Goal: Task Accomplishment & Management: Use online tool/utility

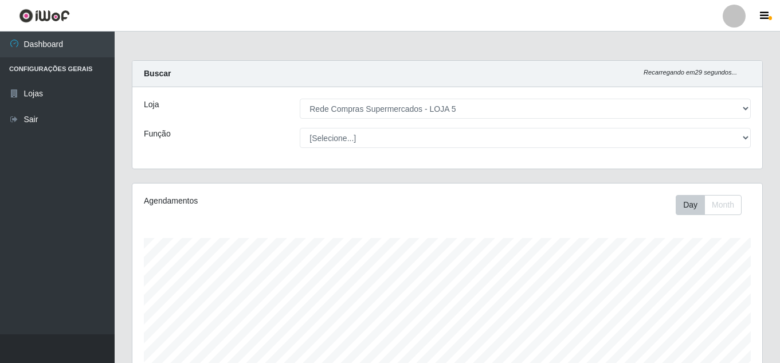
select select "397"
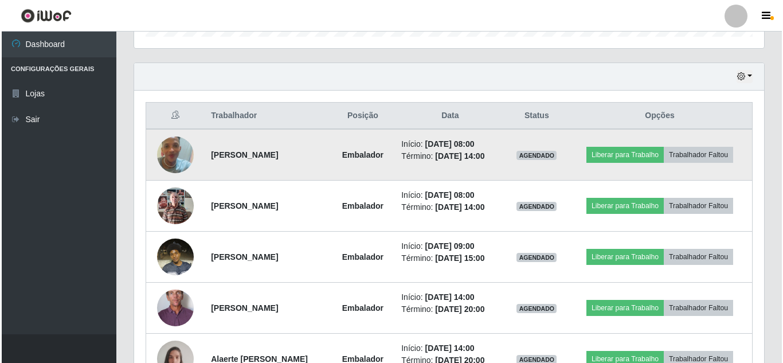
scroll to position [238, 630]
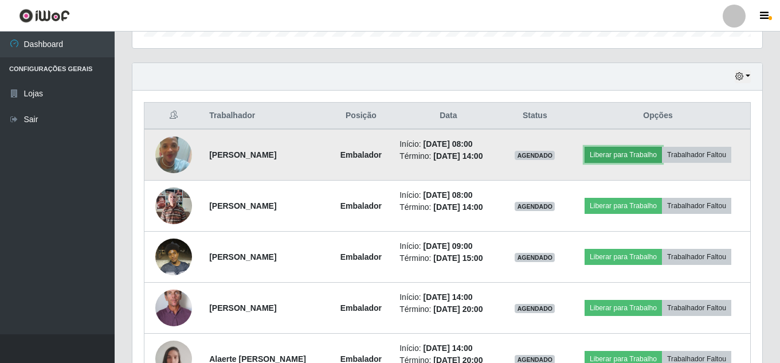
click at [636, 154] on button "Liberar para Trabalho" at bounding box center [623, 155] width 77 height 16
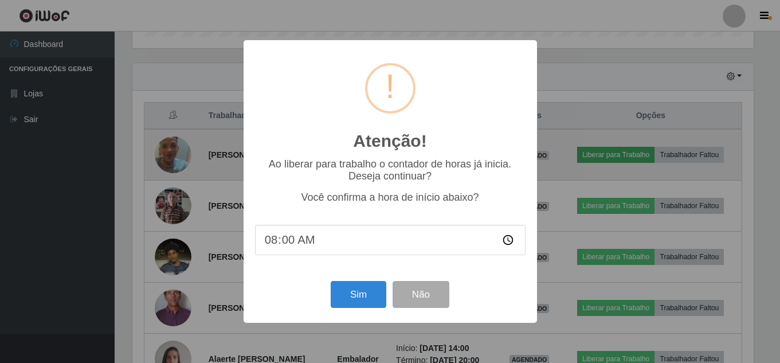
scroll to position [238, 624]
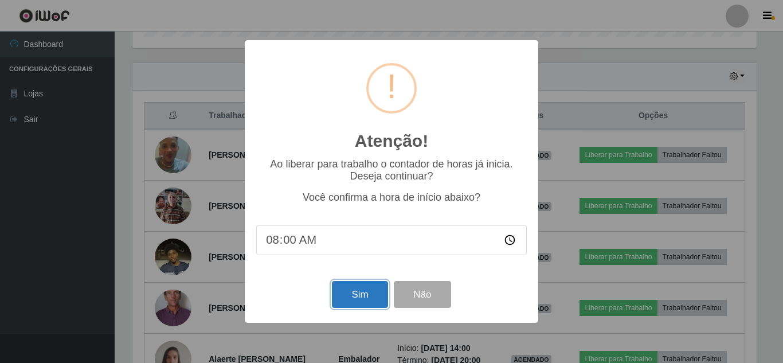
click at [380, 303] on button "Sim" at bounding box center [360, 294] width 56 height 27
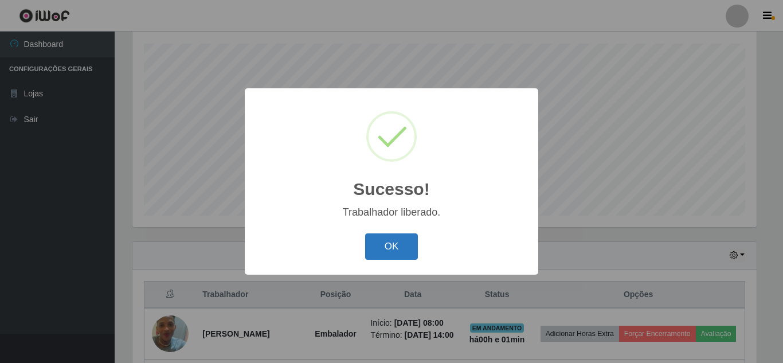
click at [377, 253] on button "OK" at bounding box center [391, 246] width 53 height 27
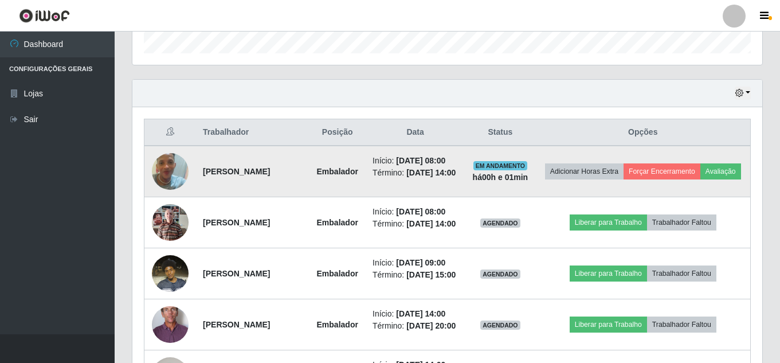
scroll to position [366, 0]
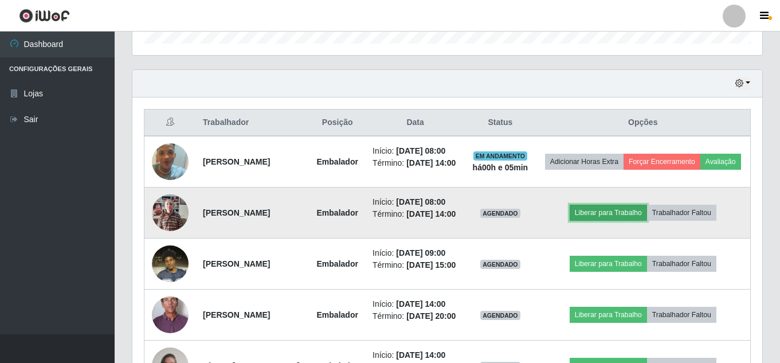
click at [595, 221] on button "Liberar para Trabalho" at bounding box center [608, 213] width 77 height 16
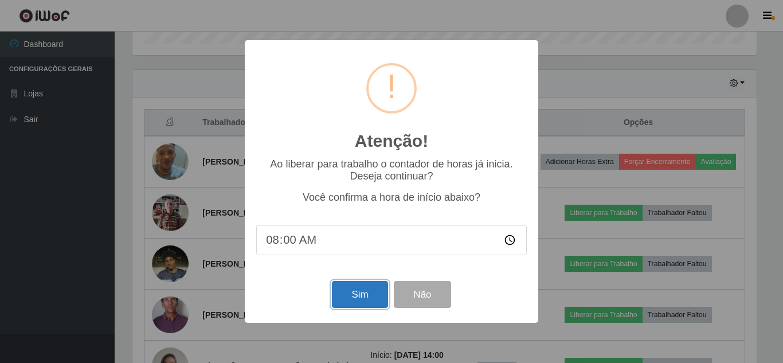
click at [368, 295] on button "Sim" at bounding box center [360, 294] width 56 height 27
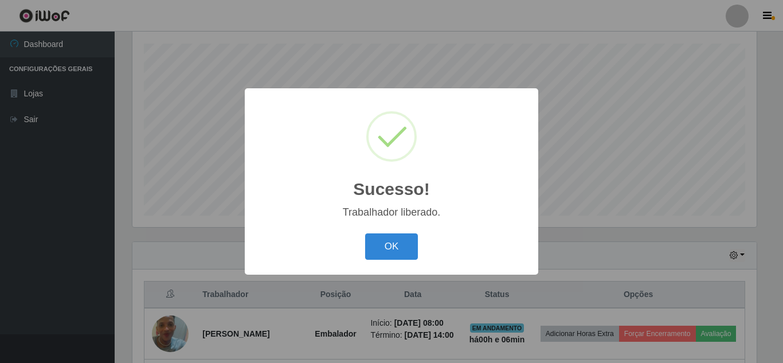
click at [365, 233] on button "OK" at bounding box center [391, 246] width 53 height 27
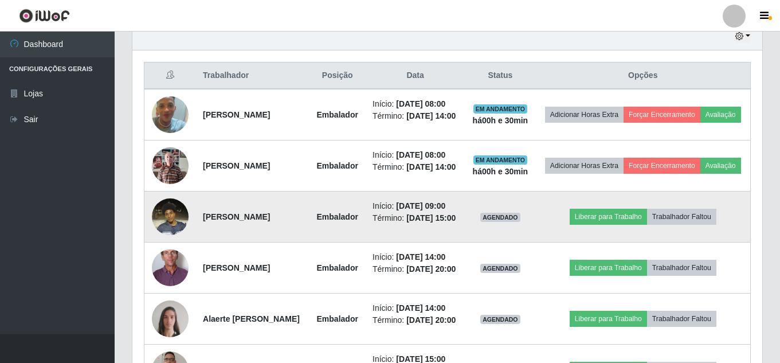
scroll to position [481, 0]
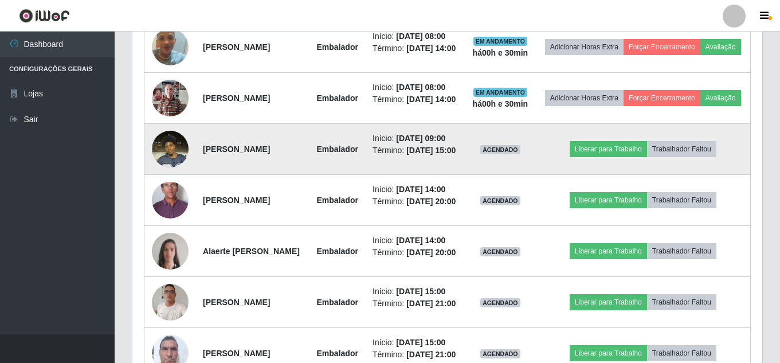
click at [177, 173] on img at bounding box center [170, 148] width 37 height 49
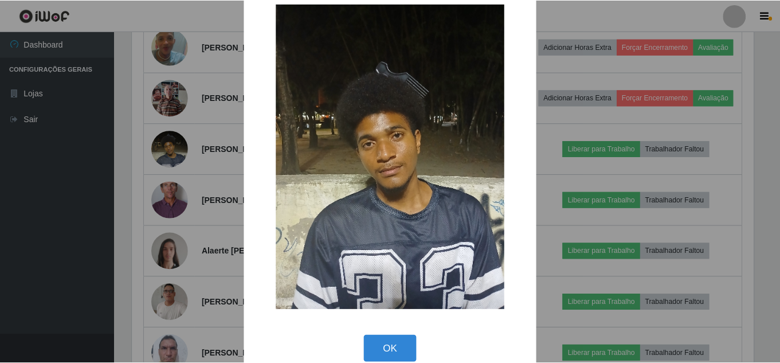
scroll to position [43, 0]
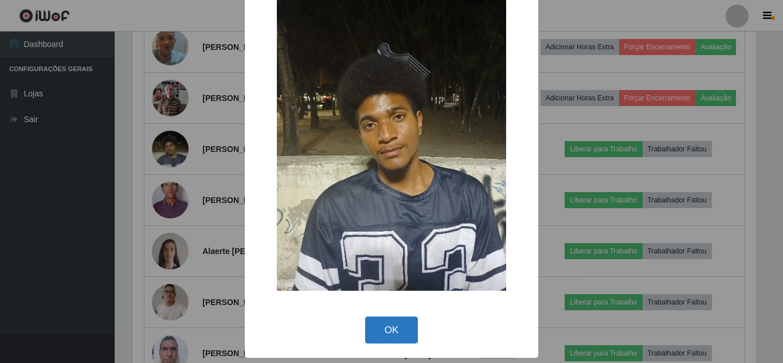
click at [402, 322] on button "OK" at bounding box center [391, 329] width 53 height 27
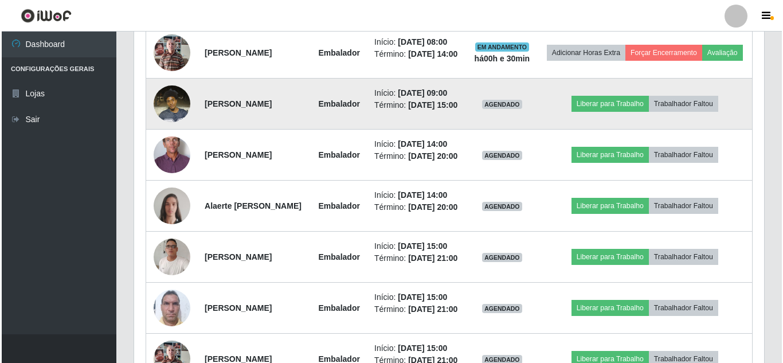
scroll to position [596, 0]
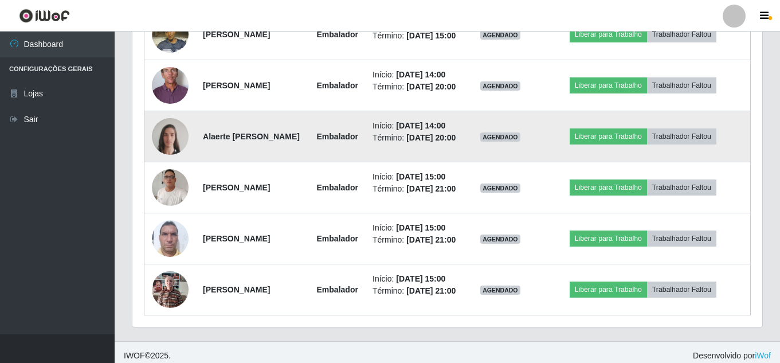
click at [171, 161] on img at bounding box center [170, 136] width 37 height 49
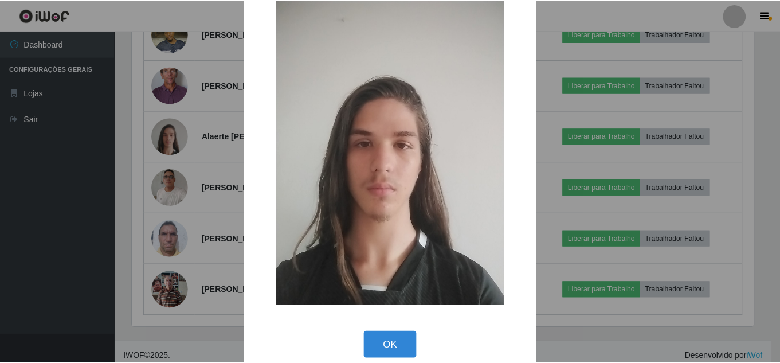
scroll to position [43, 0]
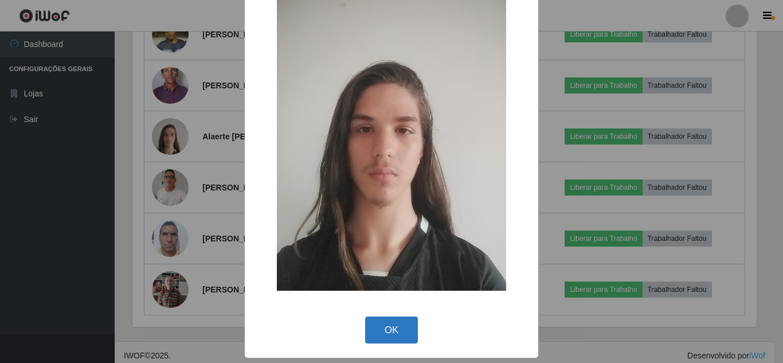
click at [378, 323] on button "OK" at bounding box center [391, 329] width 53 height 27
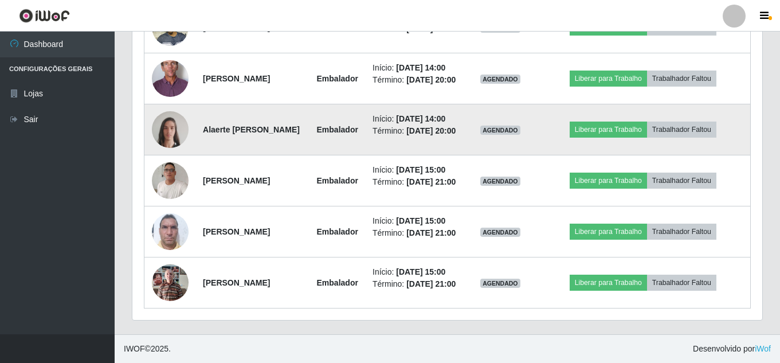
scroll to position [768, 0]
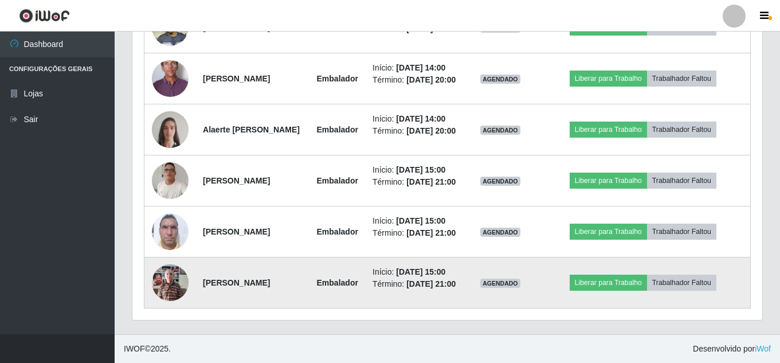
click at [170, 270] on img at bounding box center [170, 282] width 37 height 49
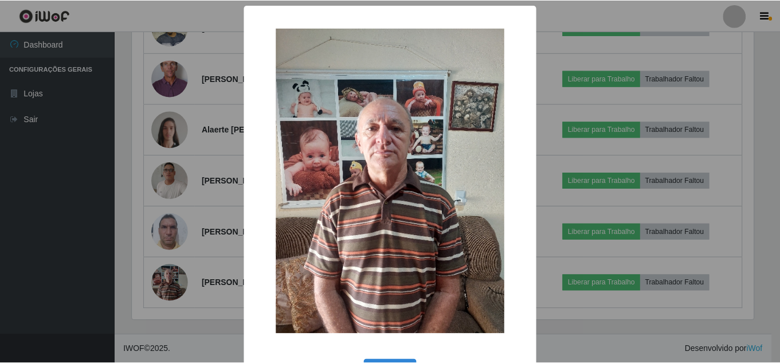
scroll to position [43, 0]
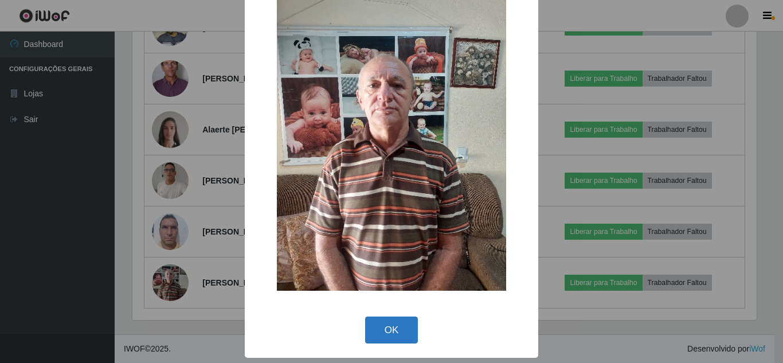
click at [392, 331] on button "OK" at bounding box center [391, 329] width 53 height 27
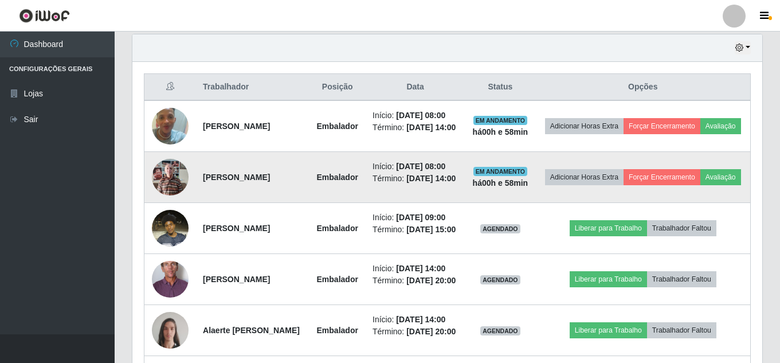
scroll to position [424, 0]
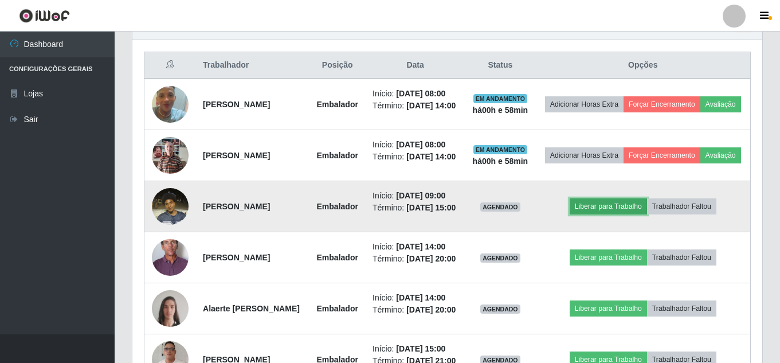
click at [601, 214] on button "Liberar para Trabalho" at bounding box center [608, 206] width 77 height 16
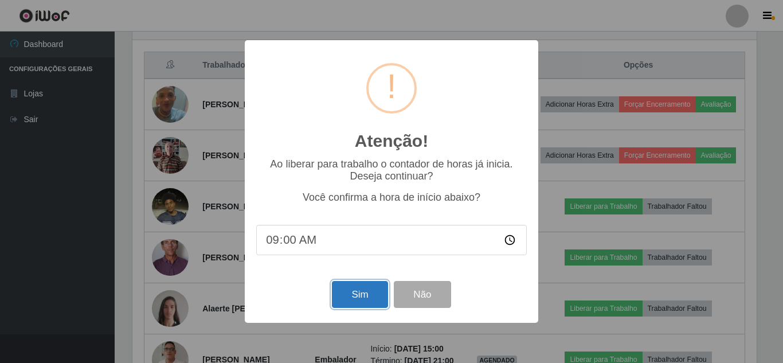
click at [383, 284] on button "Sim" at bounding box center [360, 294] width 56 height 27
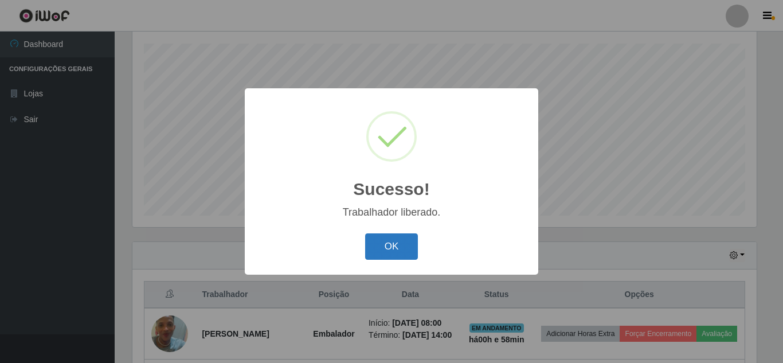
click at [408, 241] on button "OK" at bounding box center [391, 246] width 53 height 27
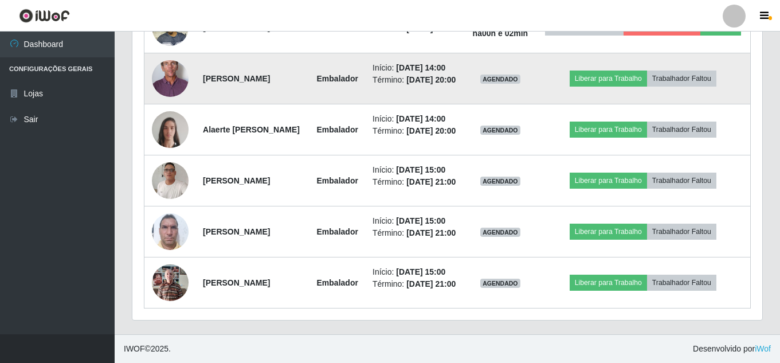
scroll to position [653, 0]
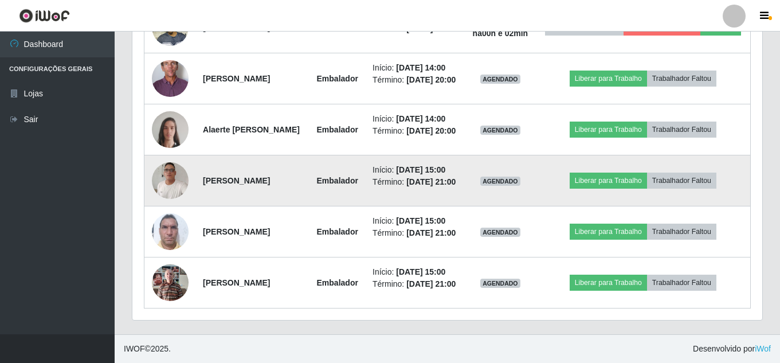
click at [168, 205] on img at bounding box center [170, 180] width 37 height 49
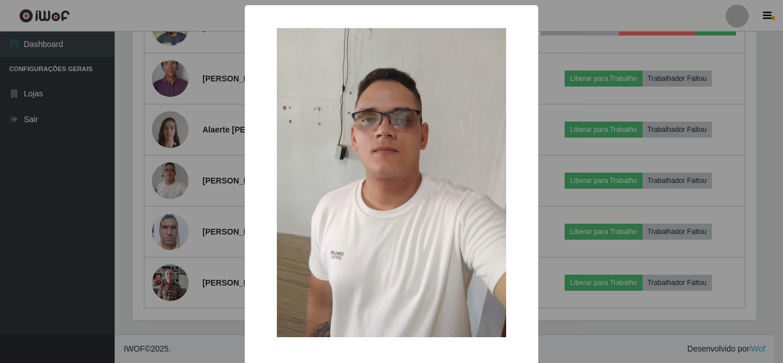
click at [128, 159] on div "× OK Cancel" at bounding box center [391, 181] width 783 height 363
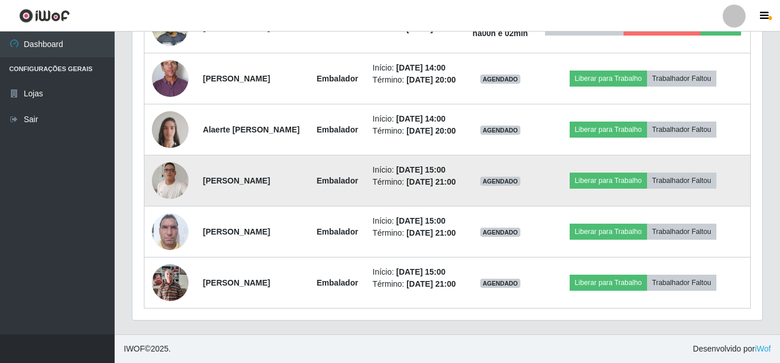
scroll to position [768, 0]
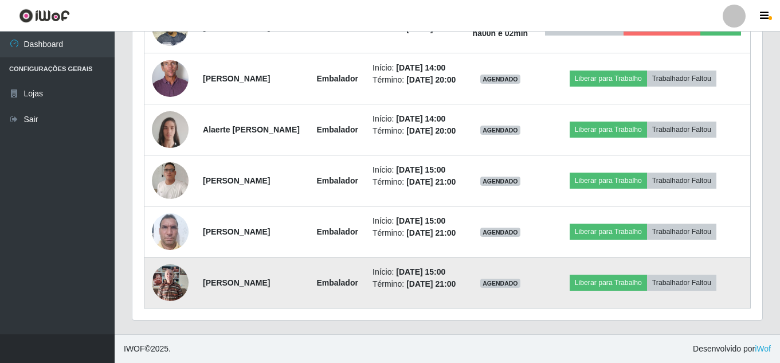
click at [171, 265] on img at bounding box center [170, 282] width 37 height 49
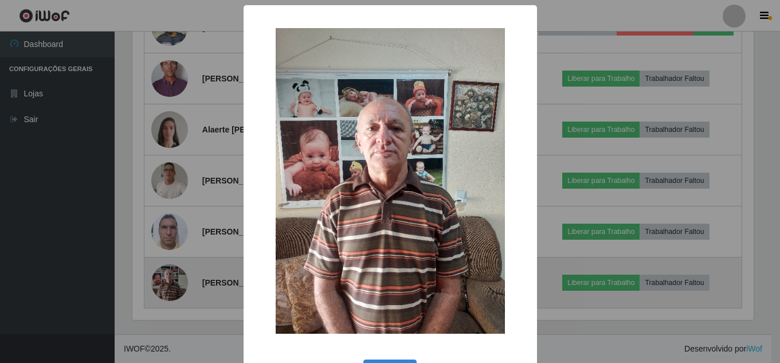
scroll to position [238, 624]
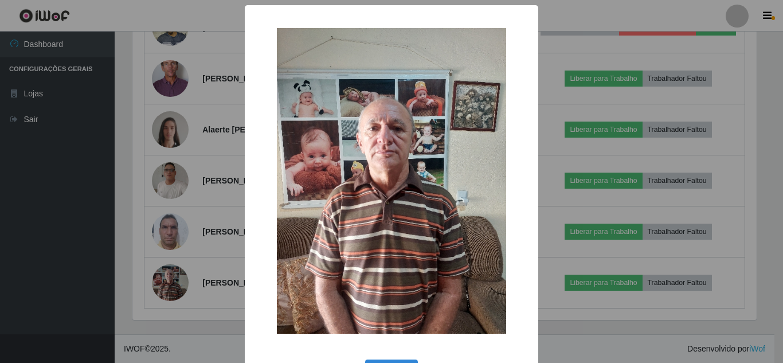
click at [146, 204] on div "× OK Cancel" at bounding box center [391, 181] width 783 height 363
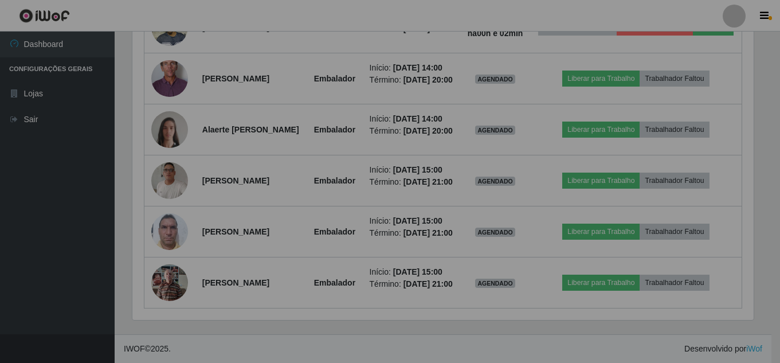
scroll to position [238, 630]
